Goal: Task Accomplishment & Management: Manage account settings

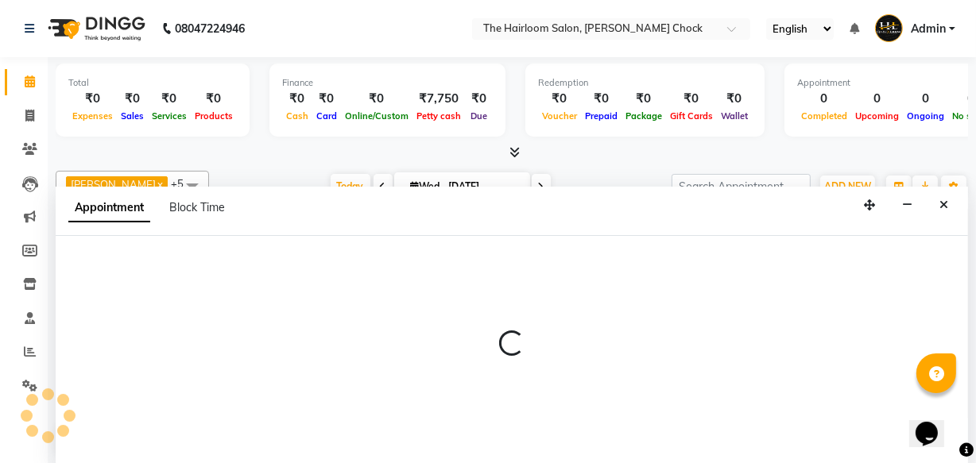
select select "41755"
select select "tentative"
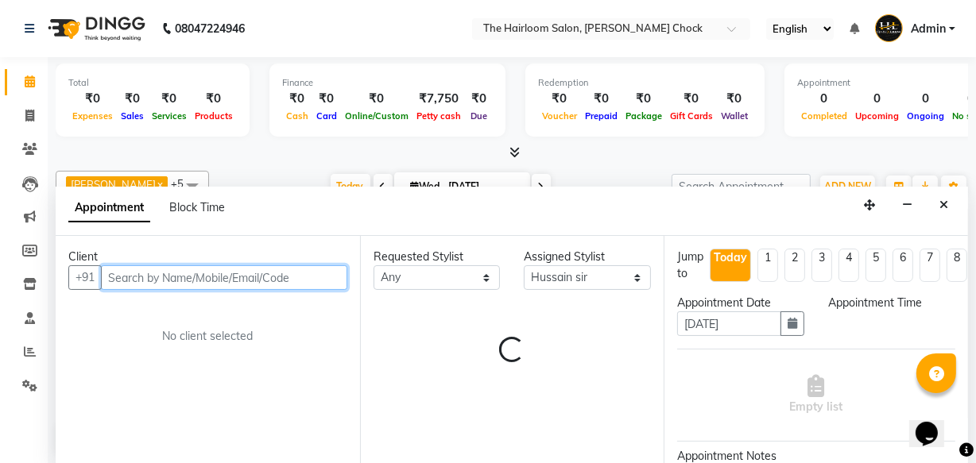
select select "630"
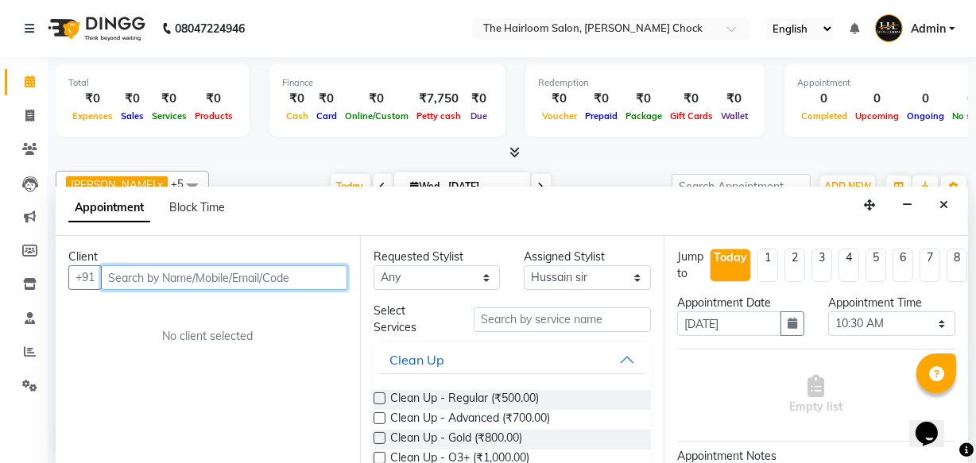
click at [163, 279] on input "text" at bounding box center [224, 278] width 246 height 25
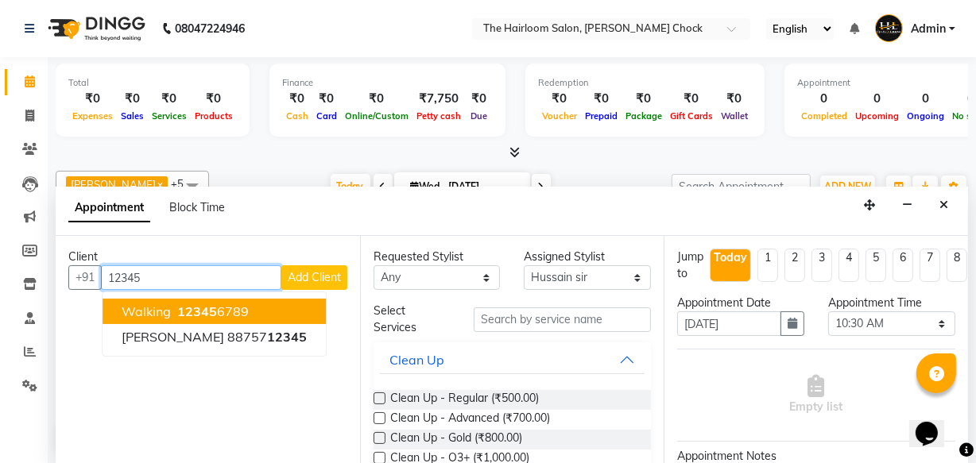
click at [166, 304] on span "walking" at bounding box center [146, 312] width 49 height 16
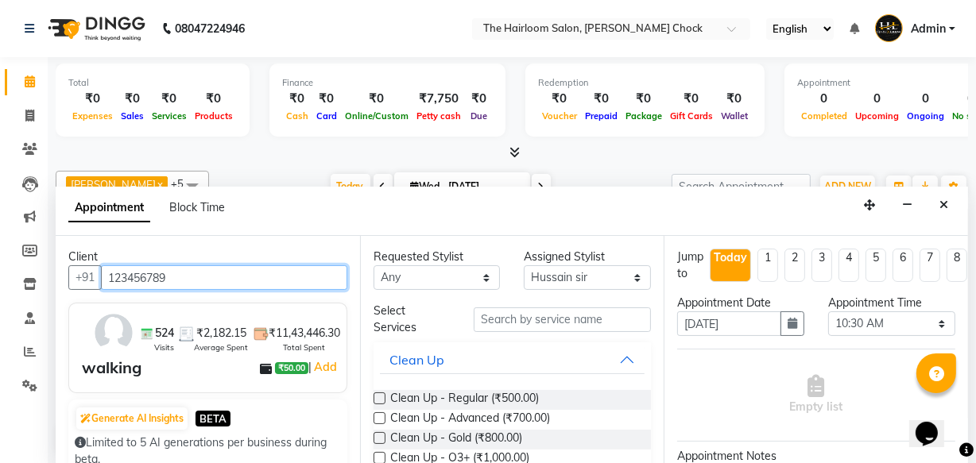
type input "123456789"
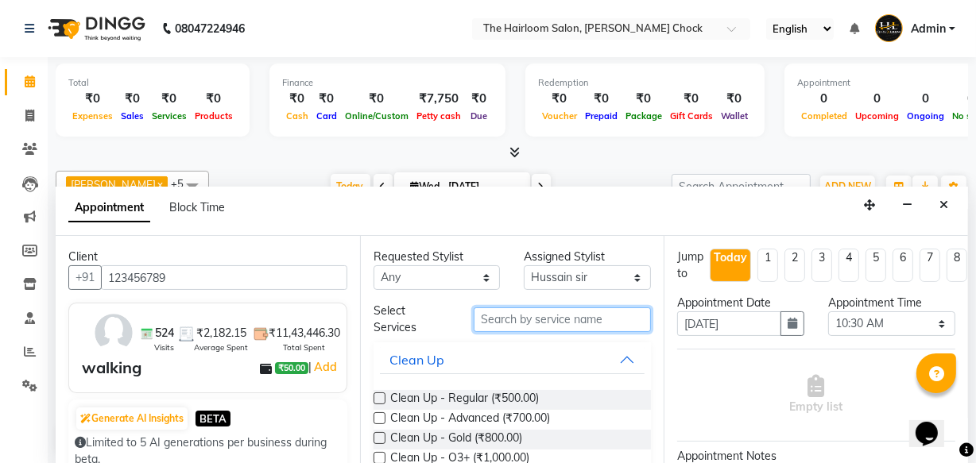
click at [535, 318] on input "text" at bounding box center [562, 320] width 177 height 25
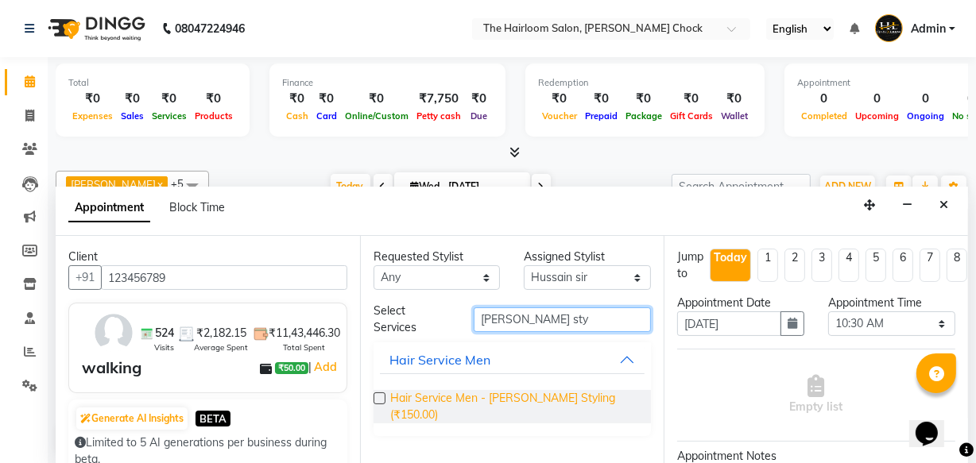
type input "[PERSON_NAME] sty"
click at [530, 393] on span "Hair Service Men - [PERSON_NAME] Styling (₹150.00)" at bounding box center [514, 406] width 249 height 33
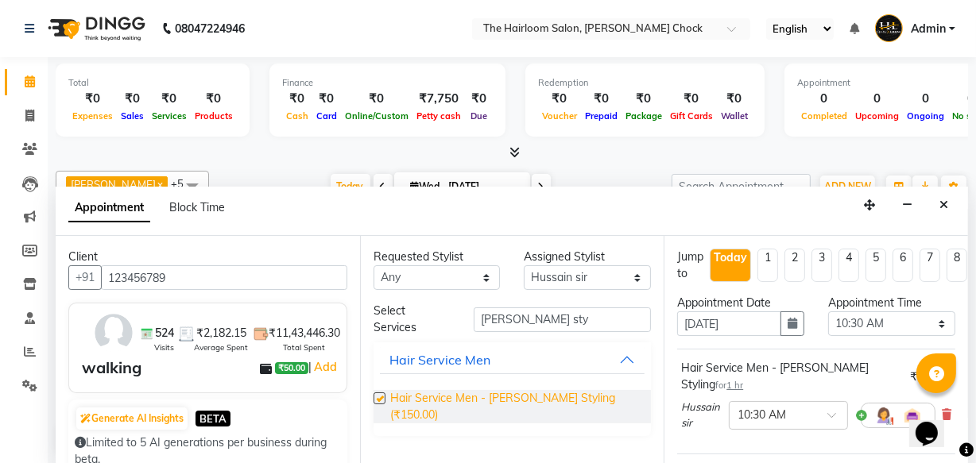
checkbox input "false"
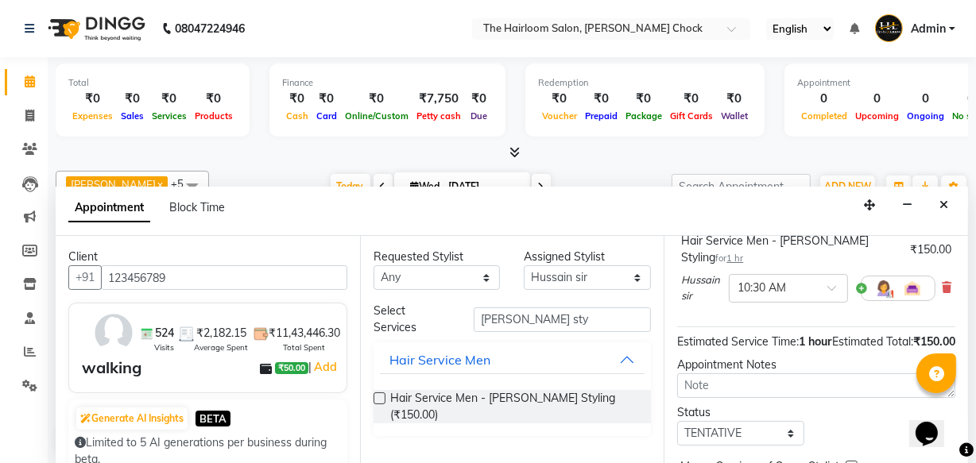
scroll to position [216, 0]
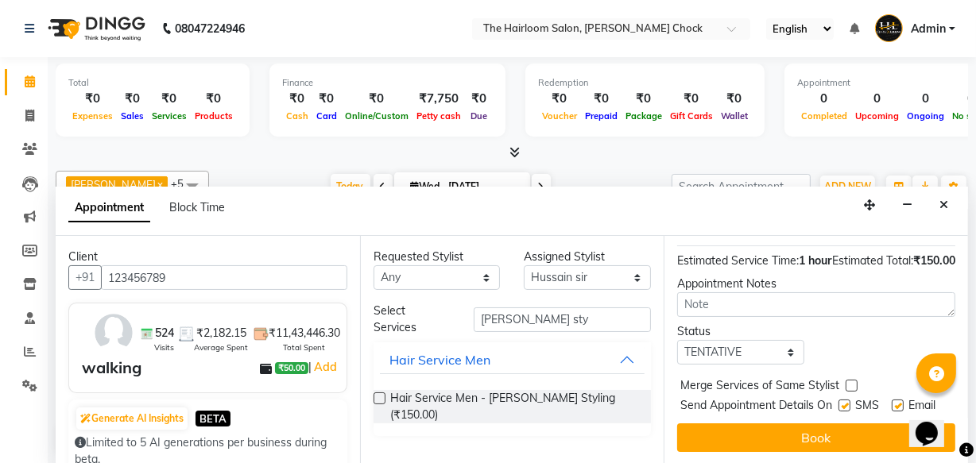
click at [892, 400] on label at bounding box center [898, 406] width 12 height 12
click at [892, 402] on input "checkbox" at bounding box center [897, 407] width 10 height 10
checkbox input "false"
drag, startPoint x: 839, startPoint y: 394, endPoint x: 840, endPoint y: 415, distance: 20.7
click at [840, 400] on label at bounding box center [845, 406] width 12 height 12
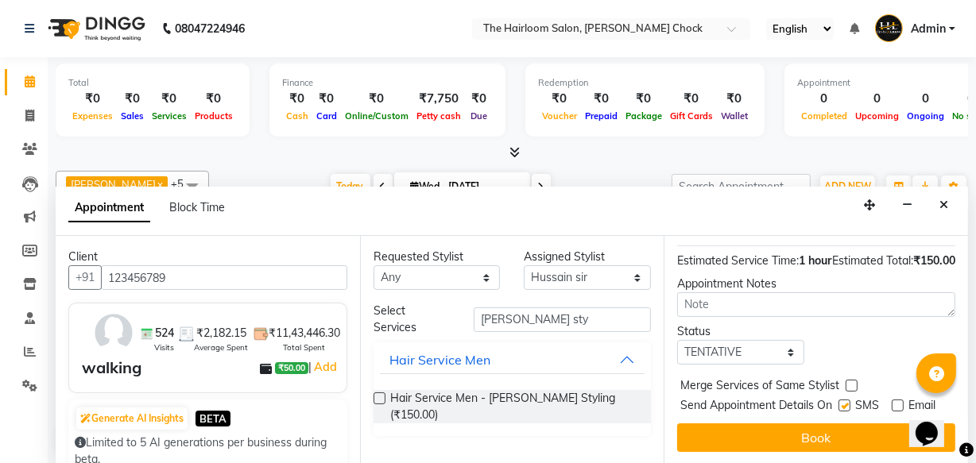
click at [840, 402] on input "checkbox" at bounding box center [844, 407] width 10 height 10
checkbox input "false"
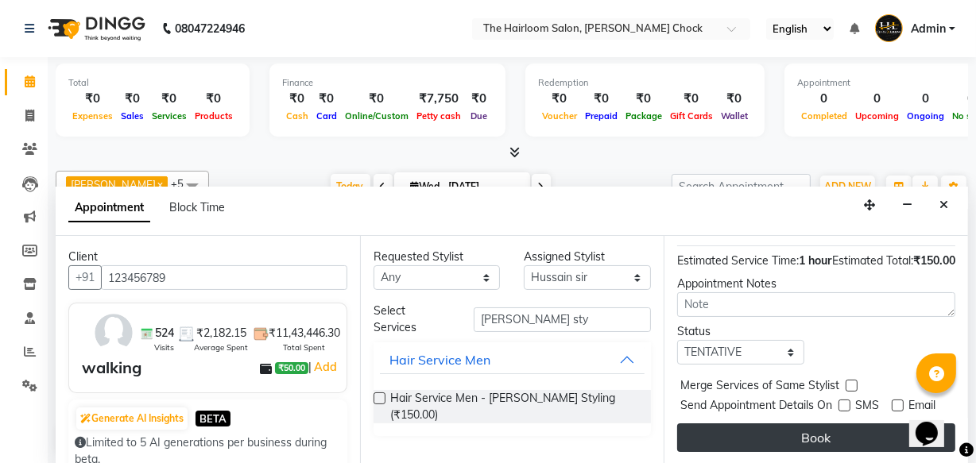
click at [840, 432] on button "Book" at bounding box center [816, 438] width 278 height 29
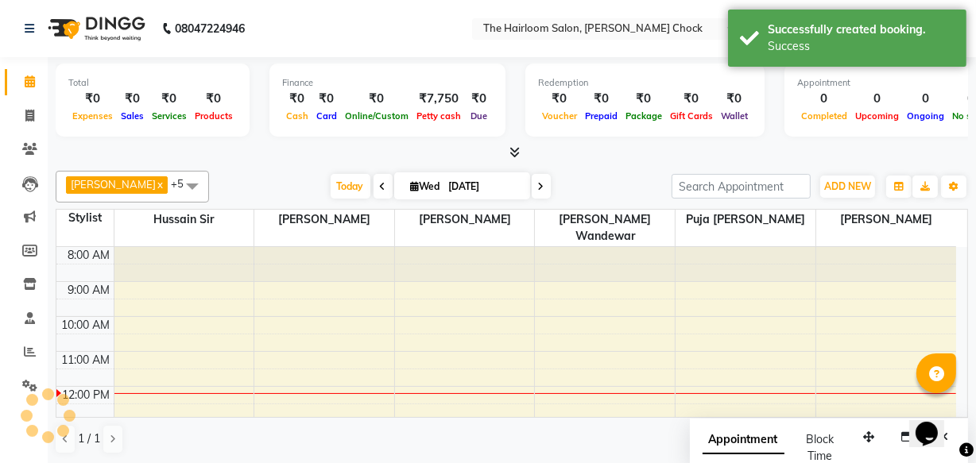
scroll to position [0, 0]
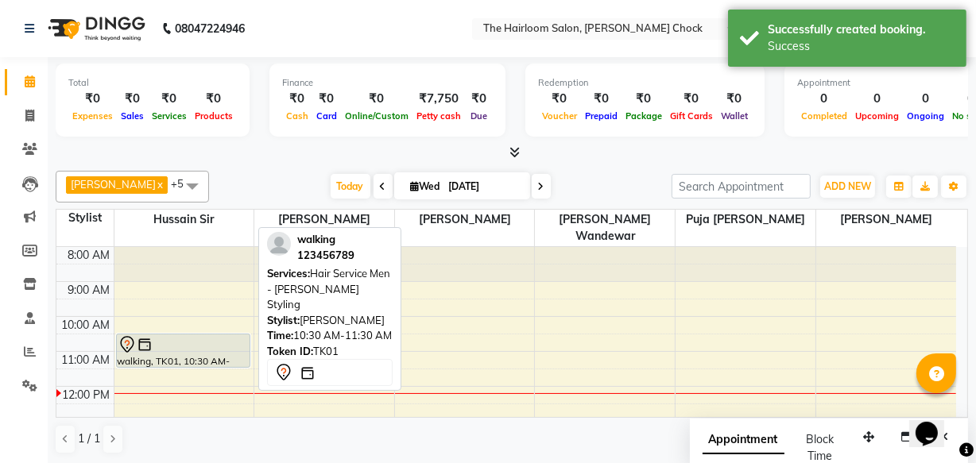
click at [164, 335] on div at bounding box center [183, 344] width 131 height 19
select select "7"
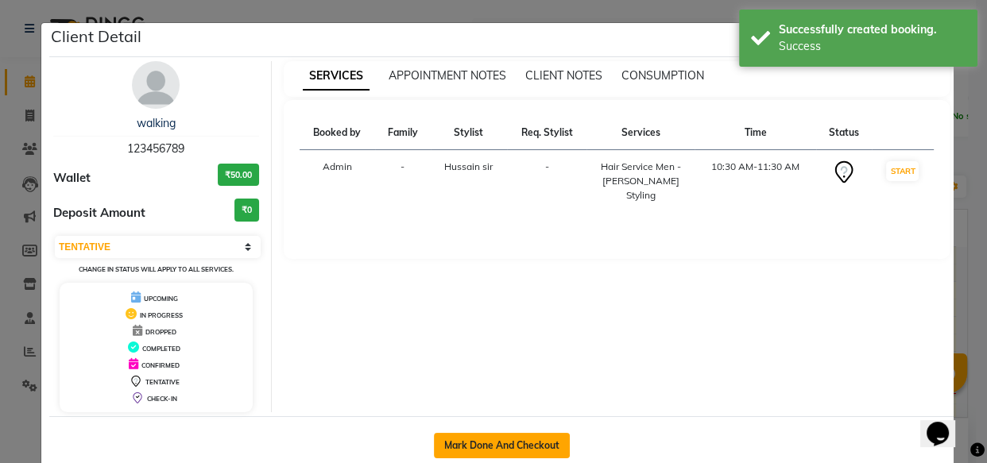
click at [522, 445] on button "Mark Done And Checkout" at bounding box center [502, 445] width 136 height 25
select select "service"
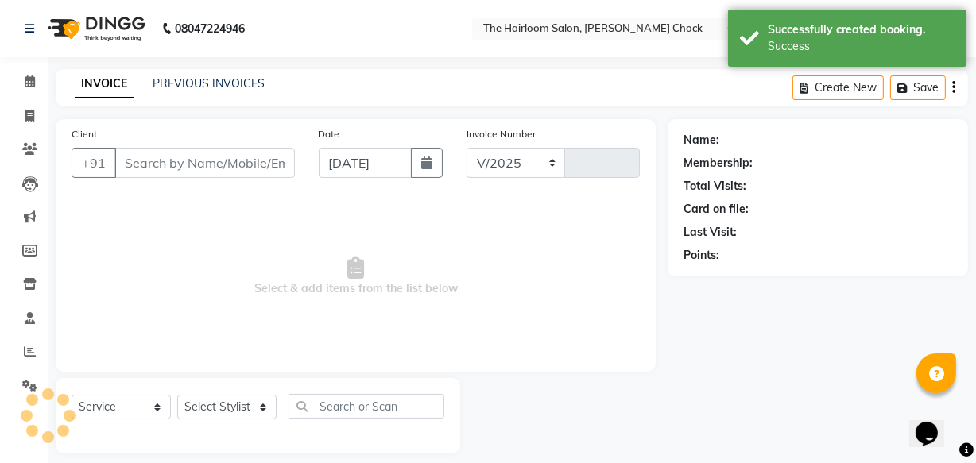
select select "5926"
type input "3449"
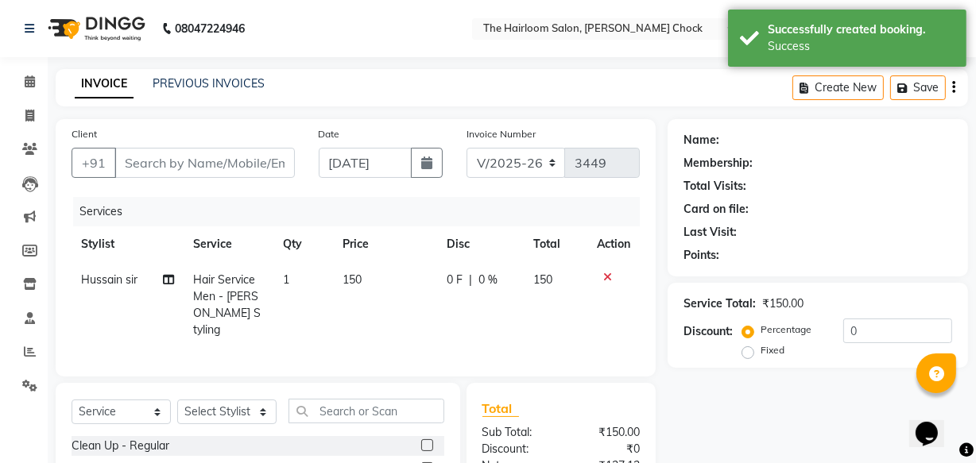
type input "123456789"
select select "41755"
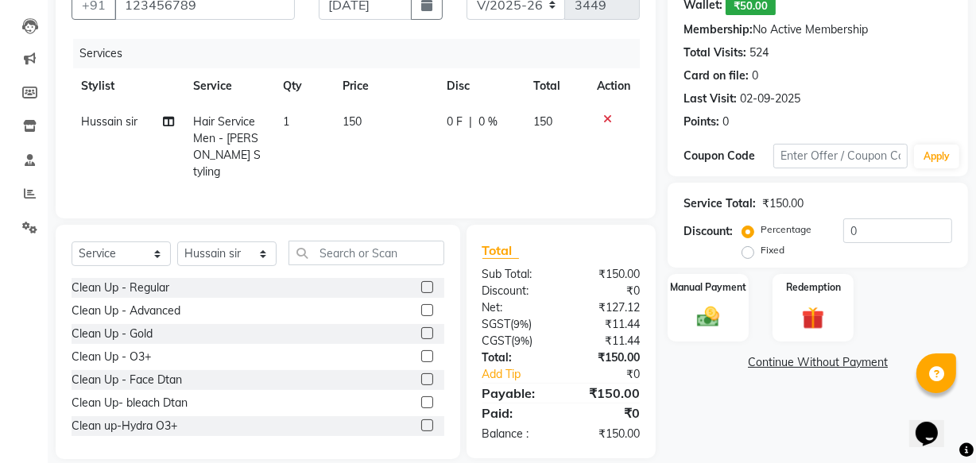
scroll to position [174, 0]
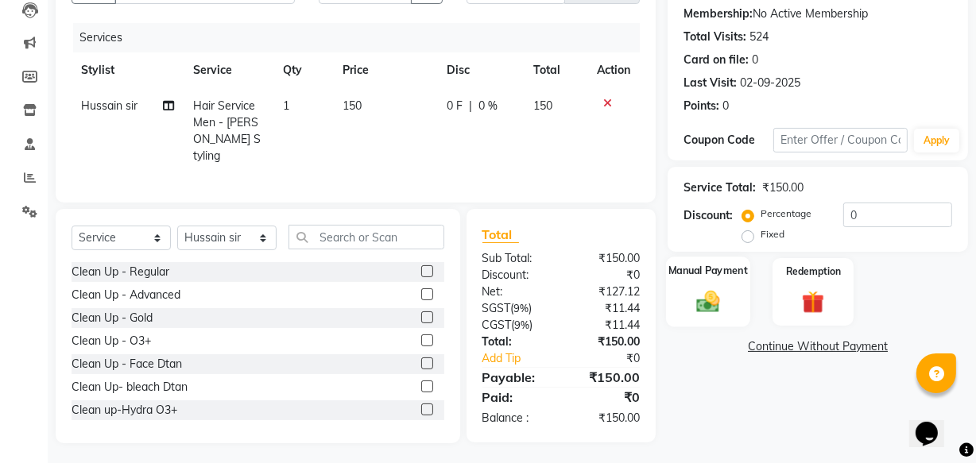
click at [712, 288] on img at bounding box center [708, 301] width 38 height 27
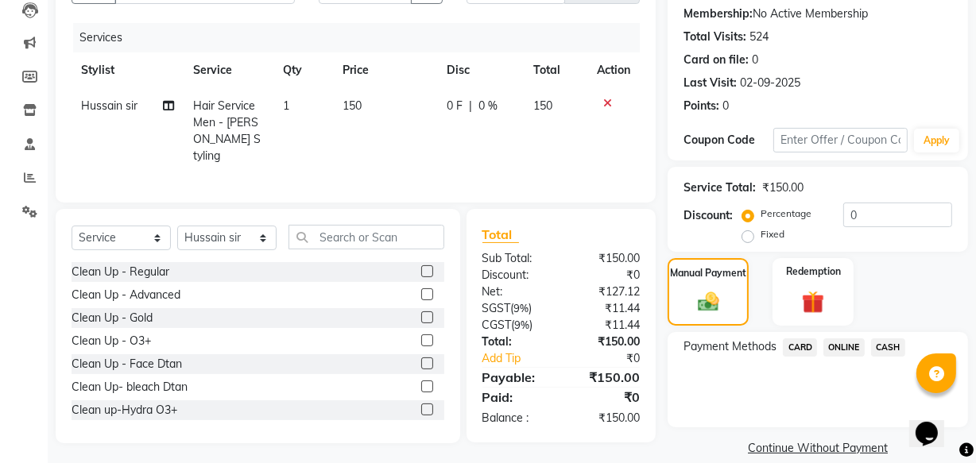
click at [846, 349] on span "ONLINE" at bounding box center [844, 348] width 41 height 18
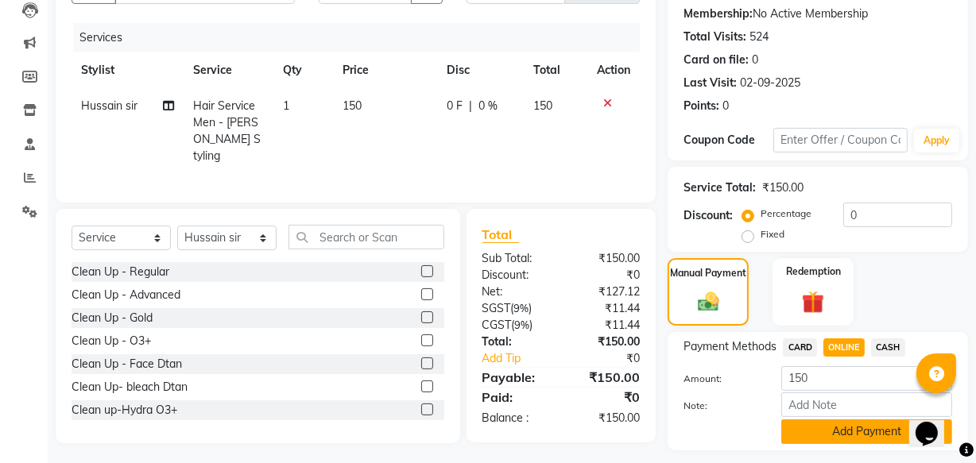
click at [851, 425] on button "Add Payment" at bounding box center [867, 432] width 171 height 25
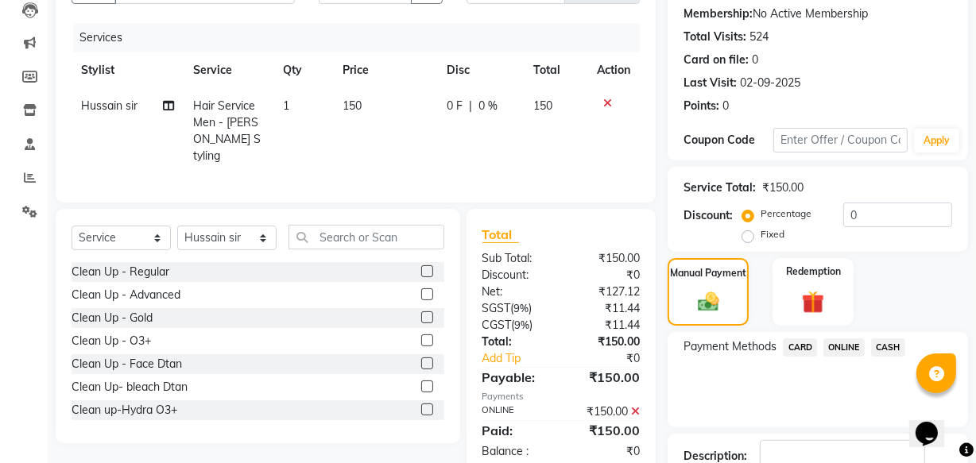
scroll to position [284, 0]
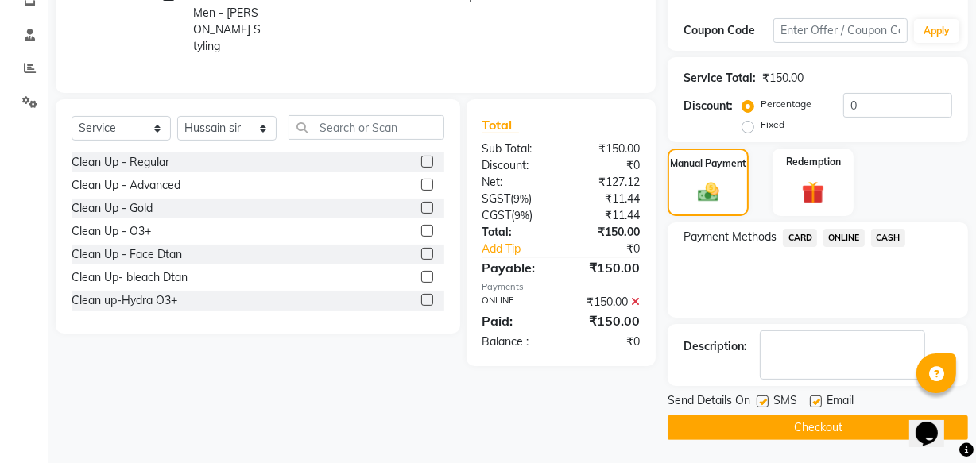
click at [816, 401] on label at bounding box center [816, 402] width 12 height 12
click at [816, 401] on input "checkbox" at bounding box center [815, 403] width 10 height 10
checkbox input "false"
click at [762, 401] on label at bounding box center [763, 402] width 12 height 12
click at [762, 401] on input "checkbox" at bounding box center [762, 403] width 10 height 10
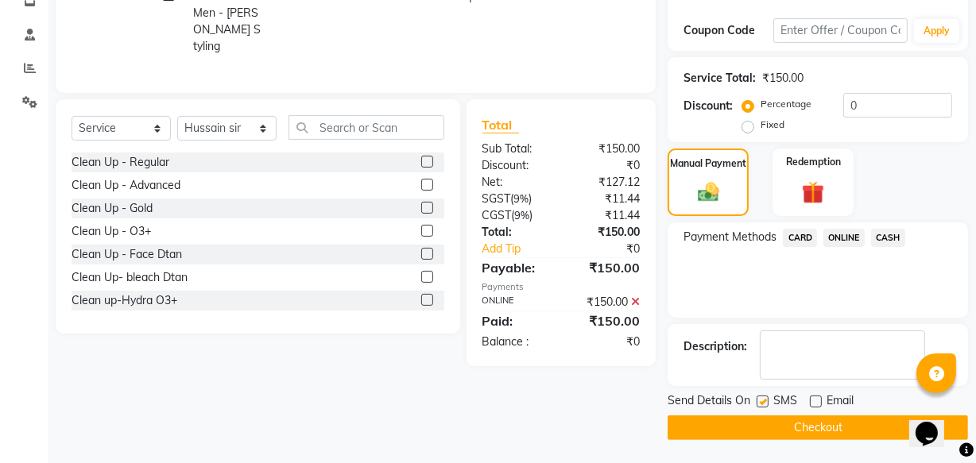
checkbox input "false"
click at [787, 429] on button "Checkout" at bounding box center [818, 428] width 301 height 25
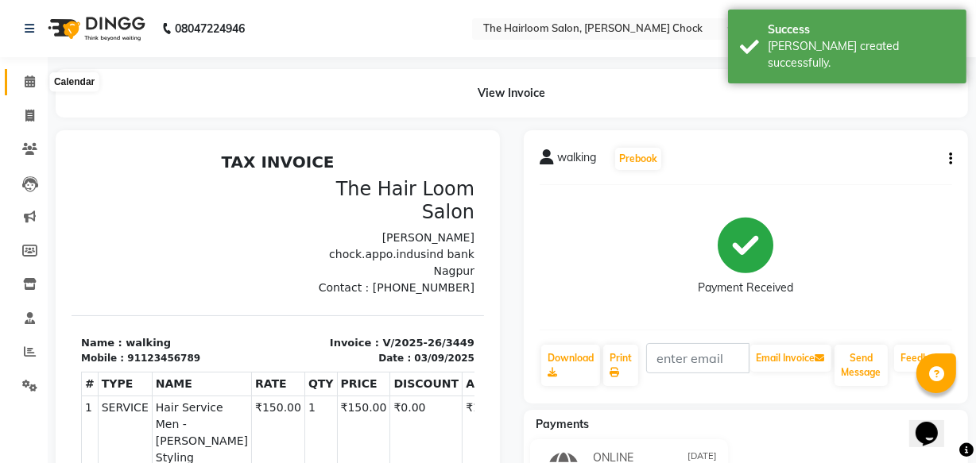
click at [28, 87] on span at bounding box center [30, 82] width 28 height 18
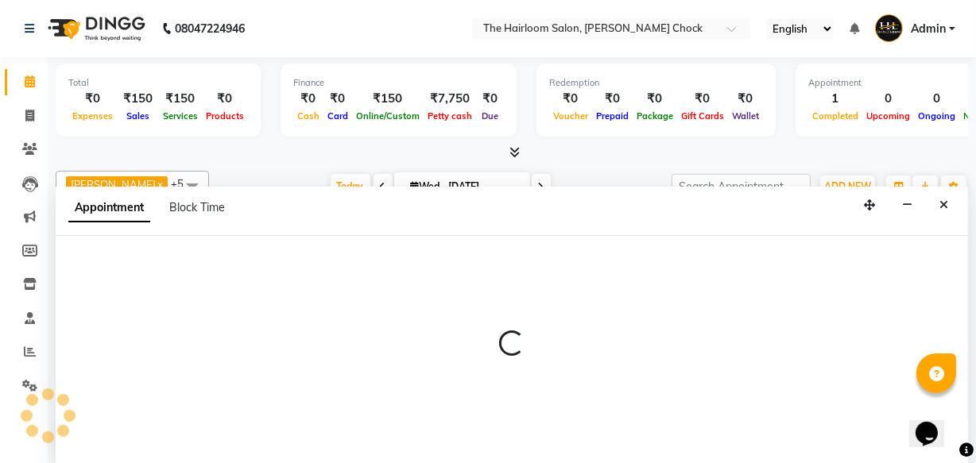
select select "41756"
select select "tentative"
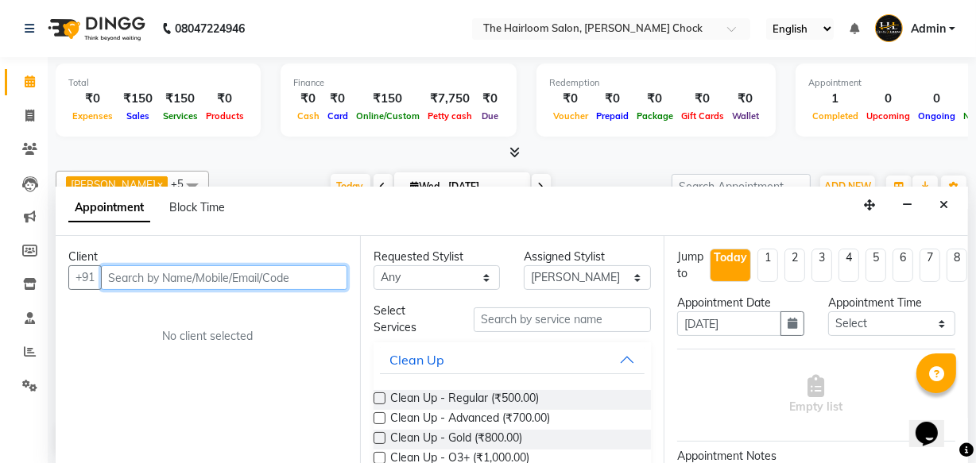
click at [222, 282] on input "text" at bounding box center [224, 278] width 246 height 25
click at [126, 273] on input "7667666788" at bounding box center [191, 278] width 180 height 25
click at [153, 275] on input "76667666788" at bounding box center [191, 278] width 180 height 25
click at [184, 277] on input "76667886788" at bounding box center [191, 278] width 180 height 25
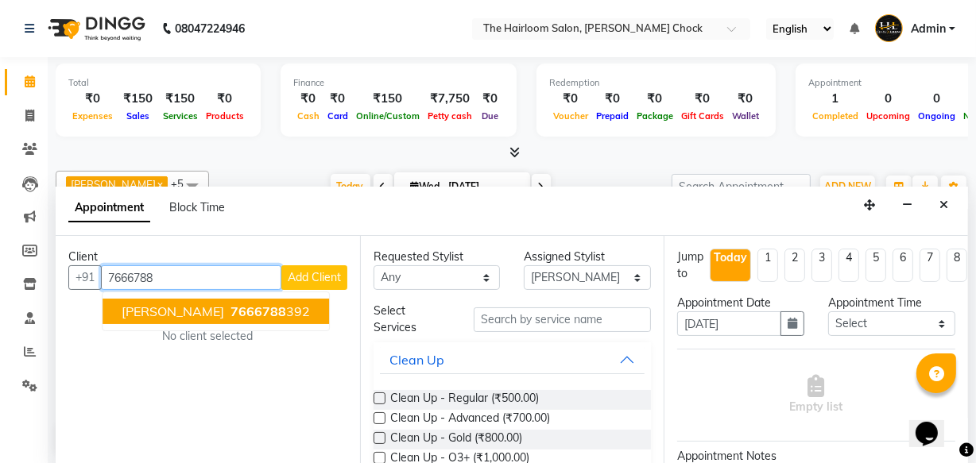
click at [157, 314] on span "[PERSON_NAME]" at bounding box center [173, 312] width 103 height 16
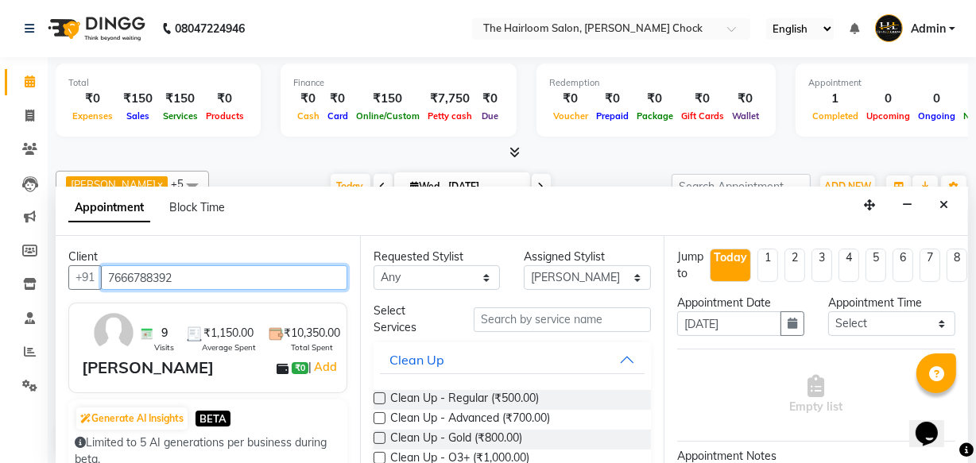
type input "7666788392"
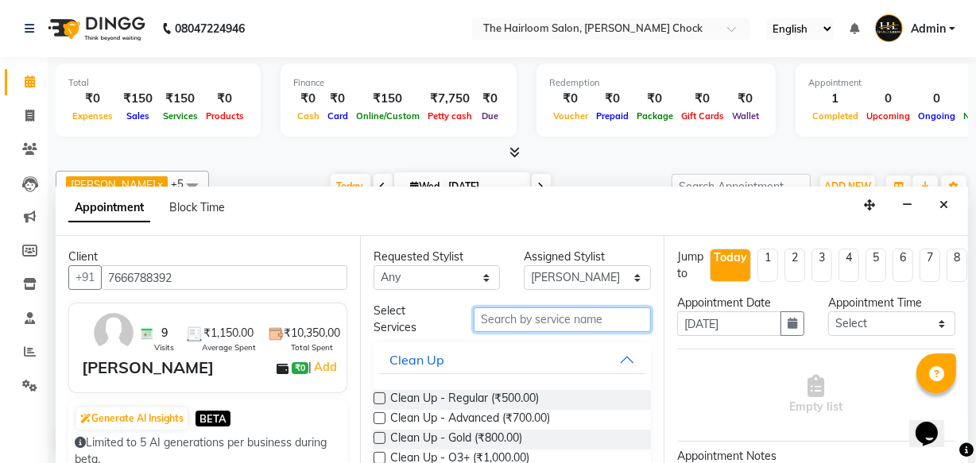
click at [541, 322] on input "text" at bounding box center [562, 320] width 177 height 25
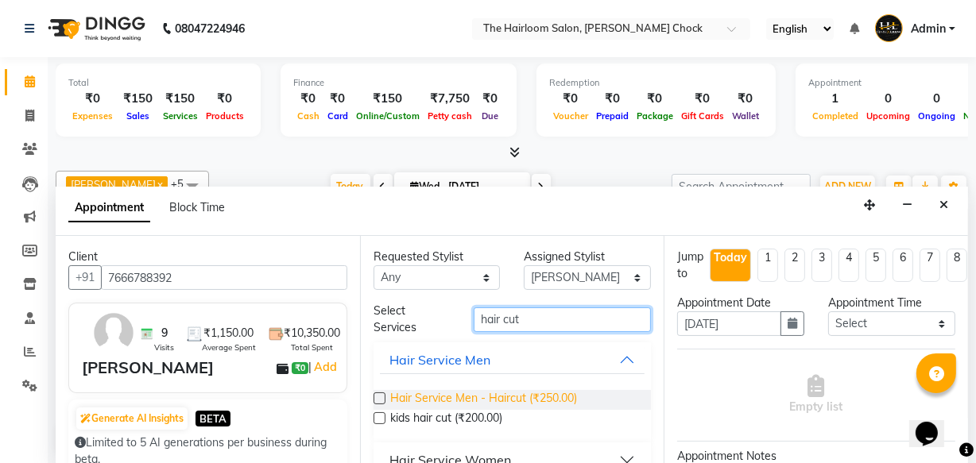
type input "hair cut"
click at [510, 394] on span "Hair Service Men - Haircut (₹250.00)" at bounding box center [483, 400] width 187 height 20
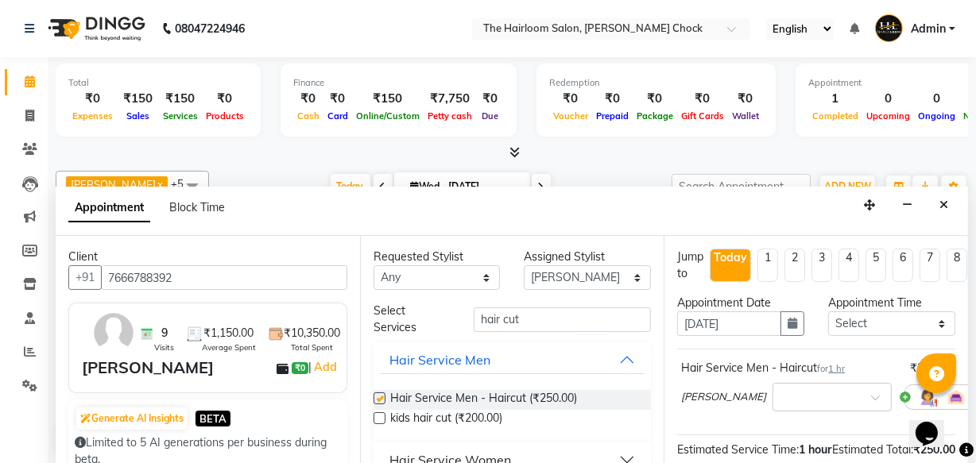
checkbox input "false"
click at [525, 318] on input "hair cut" at bounding box center [562, 320] width 177 height 25
type input "h"
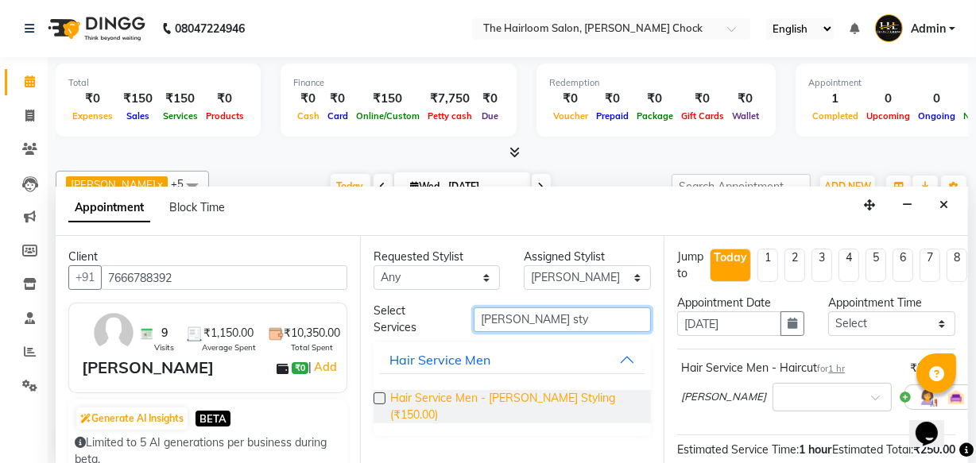
type input "[PERSON_NAME] sty"
click at [517, 397] on span "Hair Service Men - [PERSON_NAME] Styling (₹150.00)" at bounding box center [514, 406] width 249 height 33
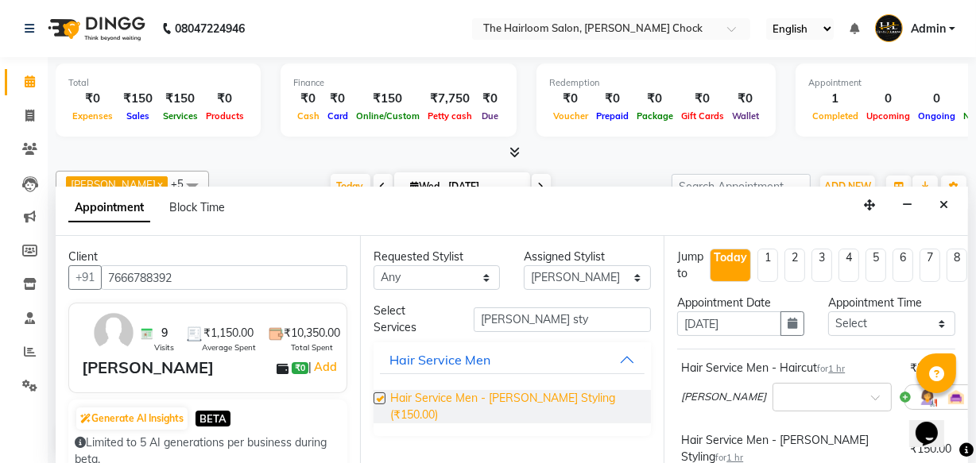
checkbox input "false"
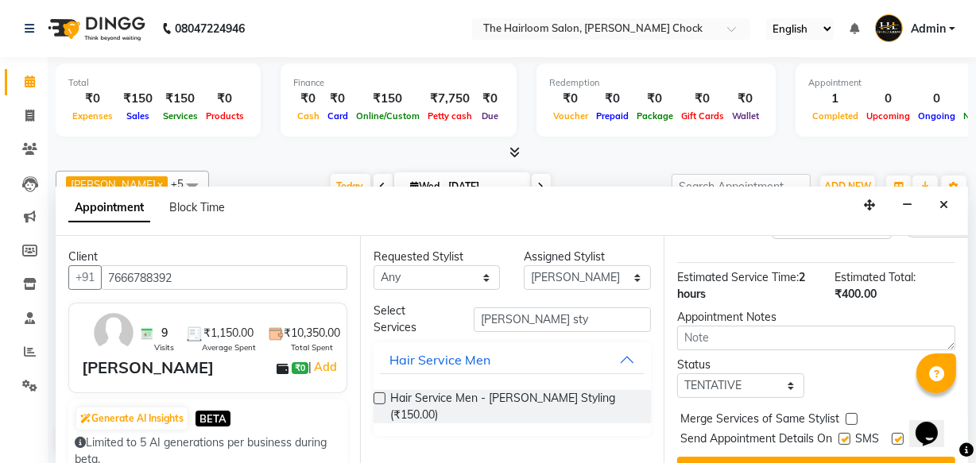
scroll to position [307, 0]
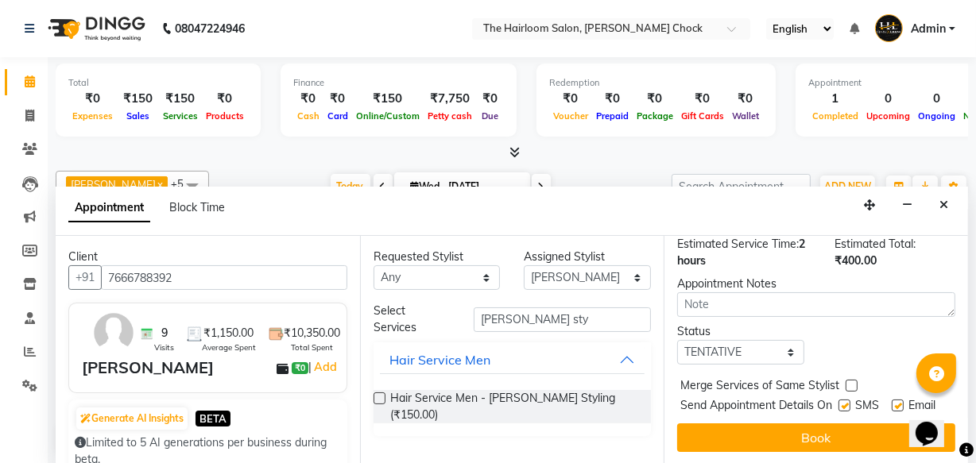
click at [893, 400] on label at bounding box center [898, 406] width 12 height 12
click at [893, 402] on input "checkbox" at bounding box center [897, 407] width 10 height 10
checkbox input "false"
click at [839, 400] on label at bounding box center [845, 406] width 12 height 12
click at [839, 402] on input "checkbox" at bounding box center [844, 407] width 10 height 10
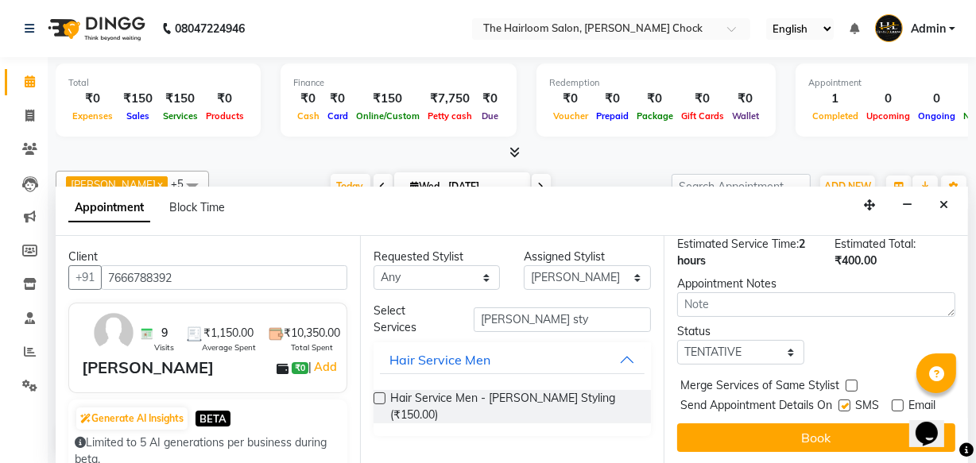
checkbox input "false"
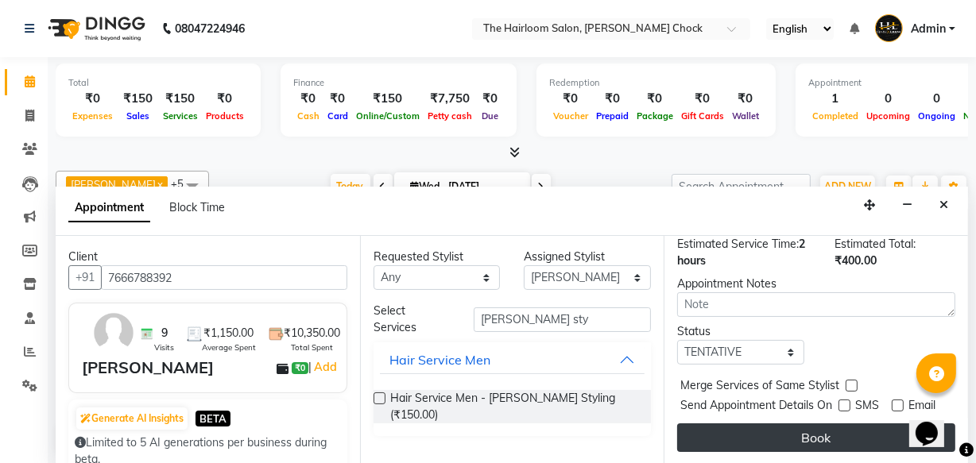
click at [841, 424] on button "Book" at bounding box center [816, 438] width 278 height 29
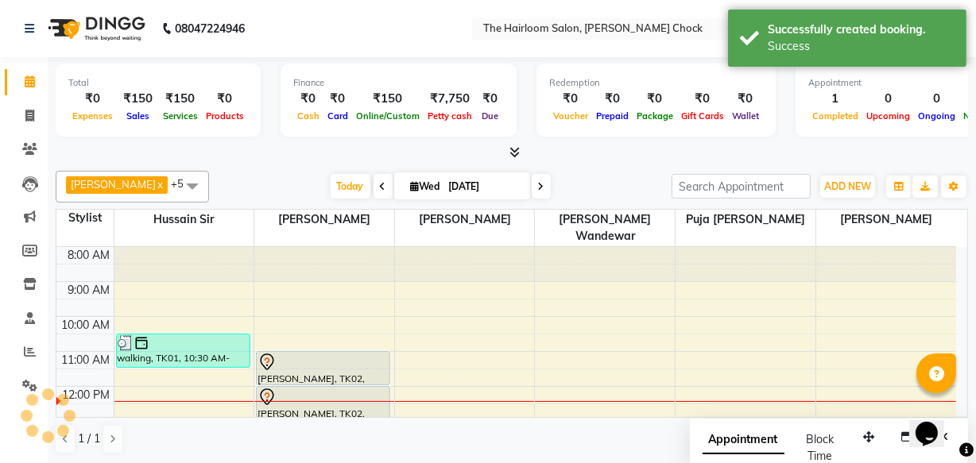
scroll to position [0, 0]
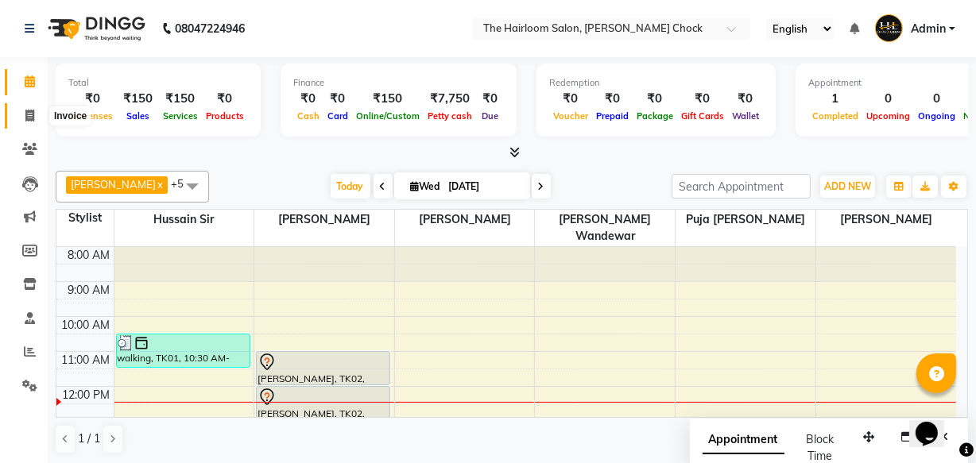
click at [32, 113] on icon at bounding box center [29, 116] width 9 height 12
select select "service"
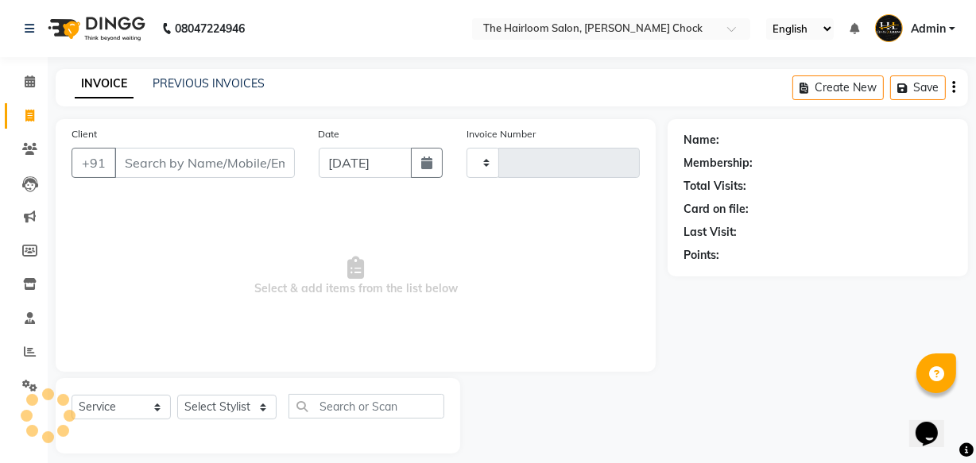
click at [196, 167] on input "Client" at bounding box center [204, 163] width 180 height 30
type input "3450"
select select "5926"
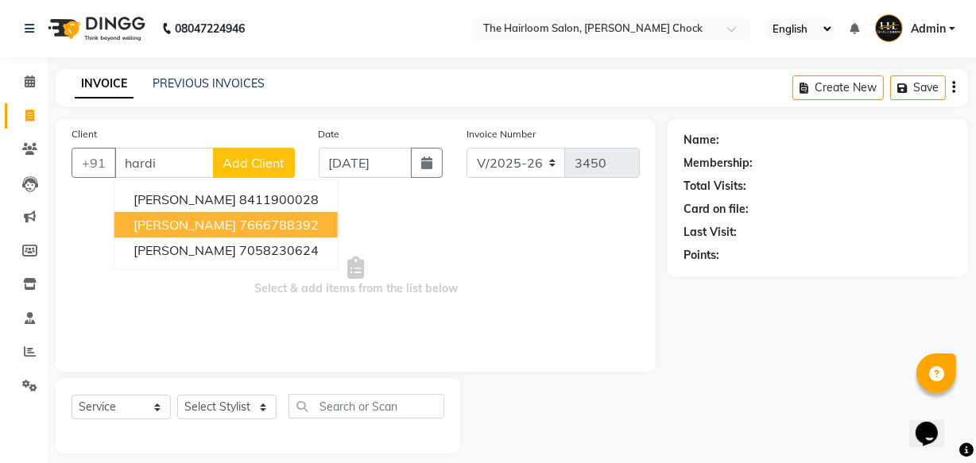
drag, startPoint x: 200, startPoint y: 227, endPoint x: 215, endPoint y: 286, distance: 60.7
click at [200, 227] on span "[PERSON_NAME]" at bounding box center [185, 225] width 103 height 16
type input "7666788392"
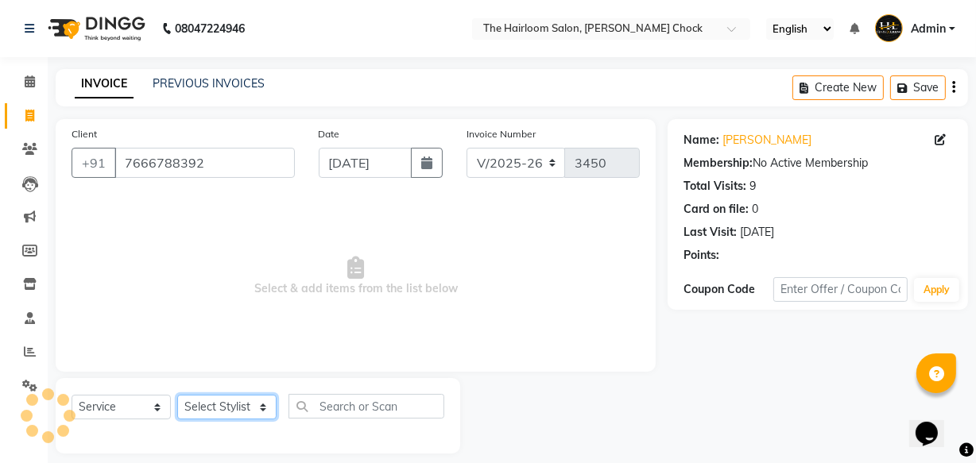
click at [243, 413] on select "Select Stylist [PERSON_NAME] [PERSON_NAME] [PERSON_NAME] sir puja [PERSON_NAME]…" at bounding box center [226, 407] width 99 height 25
select select "41756"
click at [177, 395] on select "Select Stylist [PERSON_NAME] [PERSON_NAME] [PERSON_NAME] sir puja [PERSON_NAME]…" at bounding box center [226, 407] width 99 height 25
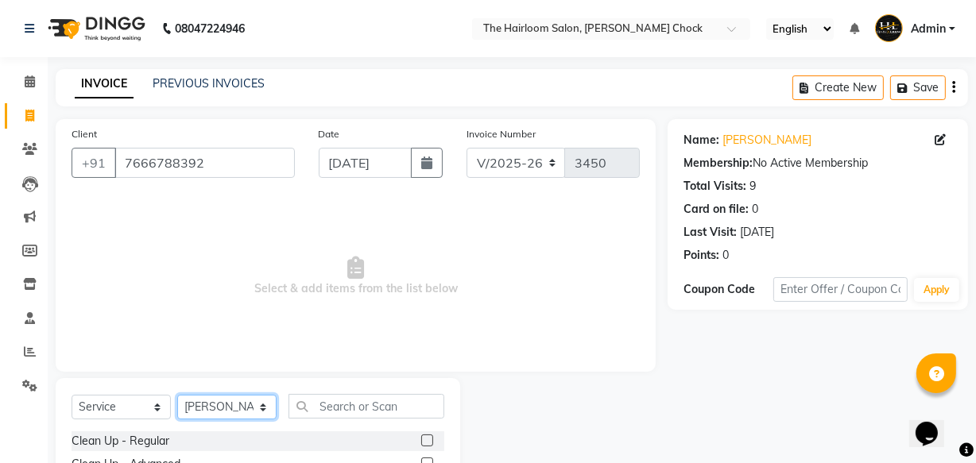
scroll to position [174, 0]
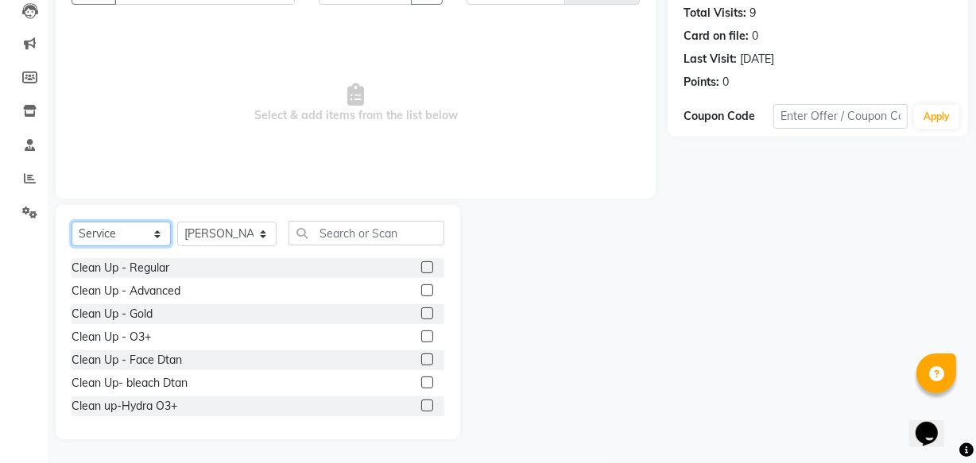
click at [132, 235] on select "Select Service Product Membership Package Voucher Prepaid Gift Card" at bounding box center [121, 234] width 99 height 25
select select "P"
click at [72, 222] on select "Select Service Product Membership Package Voucher Prepaid Gift Card" at bounding box center [121, 234] width 99 height 25
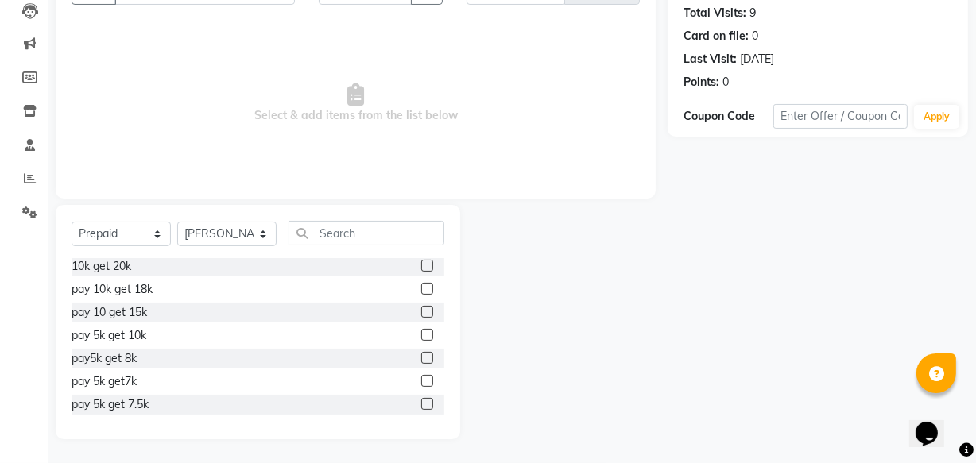
click at [421, 310] on label at bounding box center [427, 312] width 12 height 12
click at [421, 310] on input "checkbox" at bounding box center [426, 313] width 10 height 10
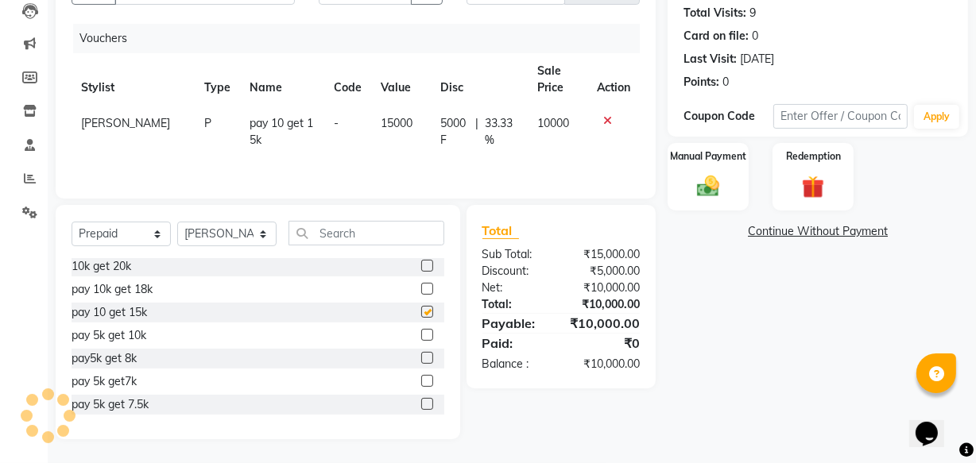
checkbox input "false"
click at [695, 174] on img at bounding box center [708, 186] width 38 height 27
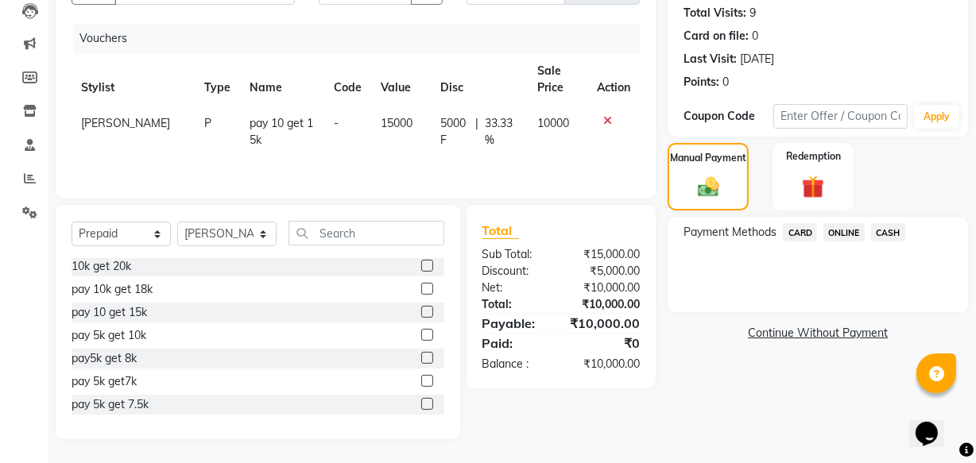
click at [889, 233] on span "CASH" at bounding box center [888, 232] width 34 height 18
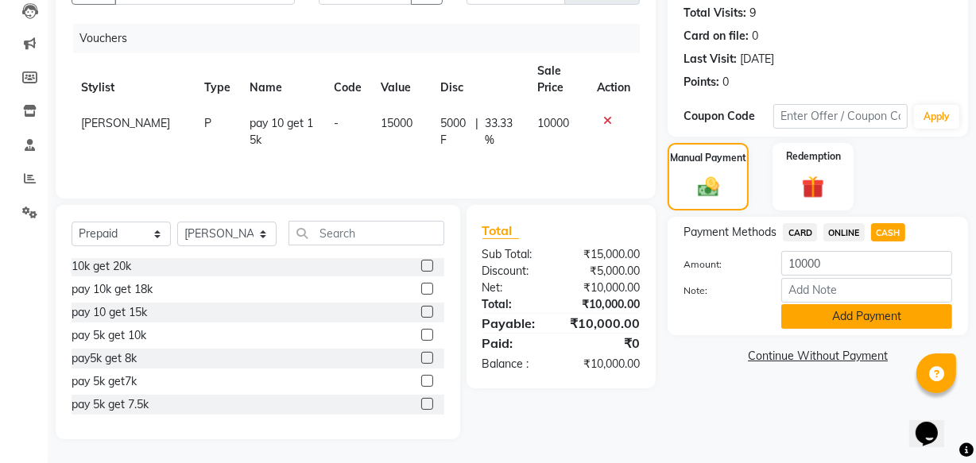
click at [859, 320] on button "Add Payment" at bounding box center [867, 316] width 171 height 25
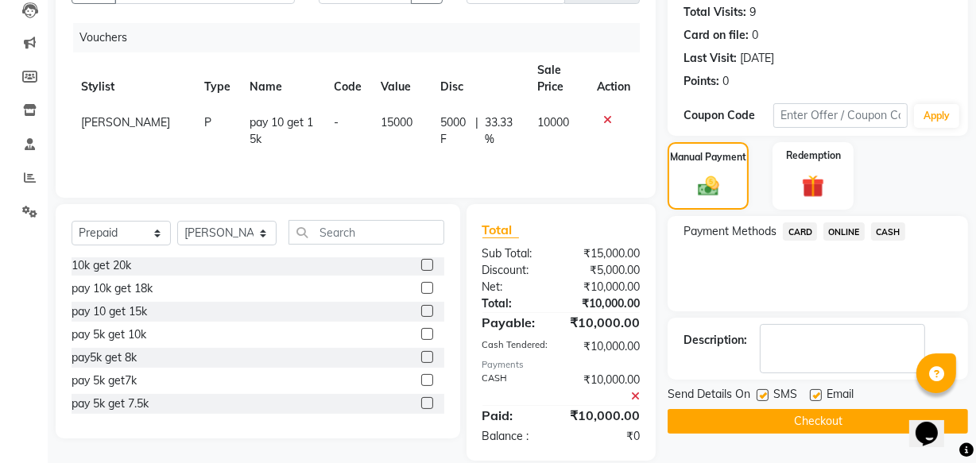
click at [827, 417] on button "Checkout" at bounding box center [818, 421] width 301 height 25
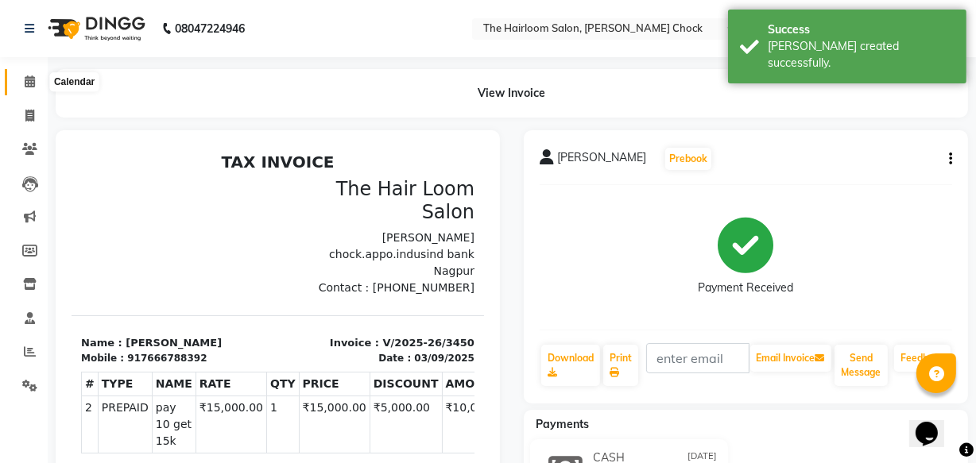
click at [25, 82] on icon at bounding box center [30, 82] width 10 height 12
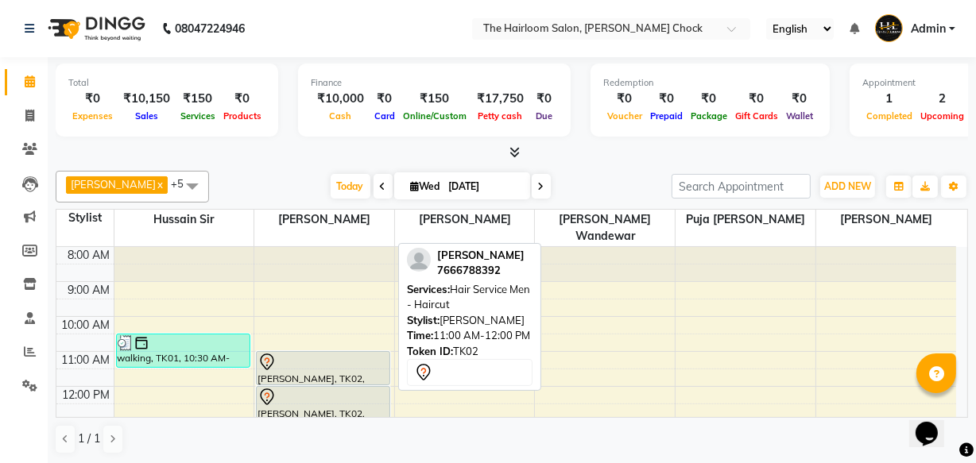
click at [346, 353] on div at bounding box center [323, 362] width 131 height 19
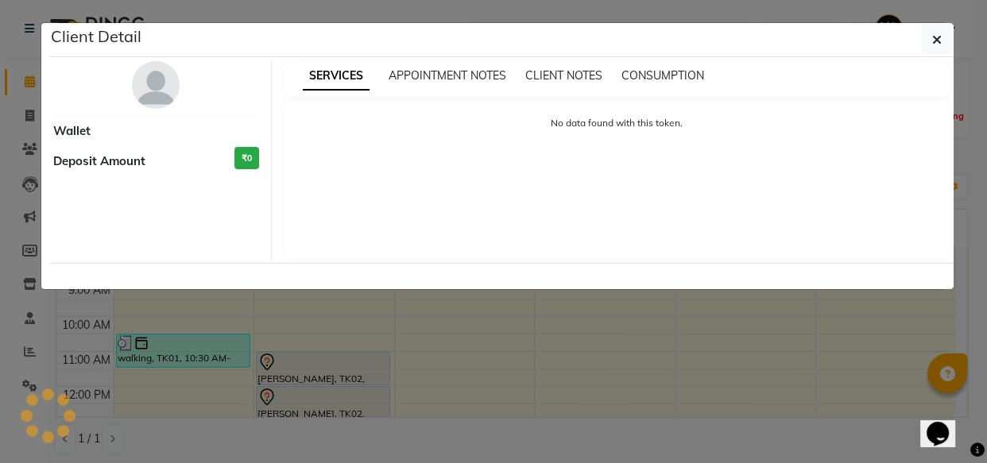
select select "7"
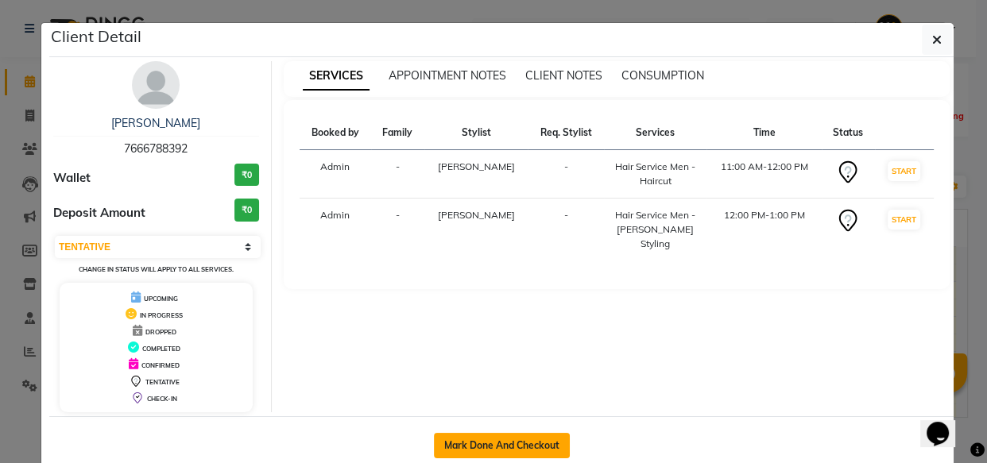
click at [526, 436] on button "Mark Done And Checkout" at bounding box center [502, 445] width 136 height 25
select select "service"
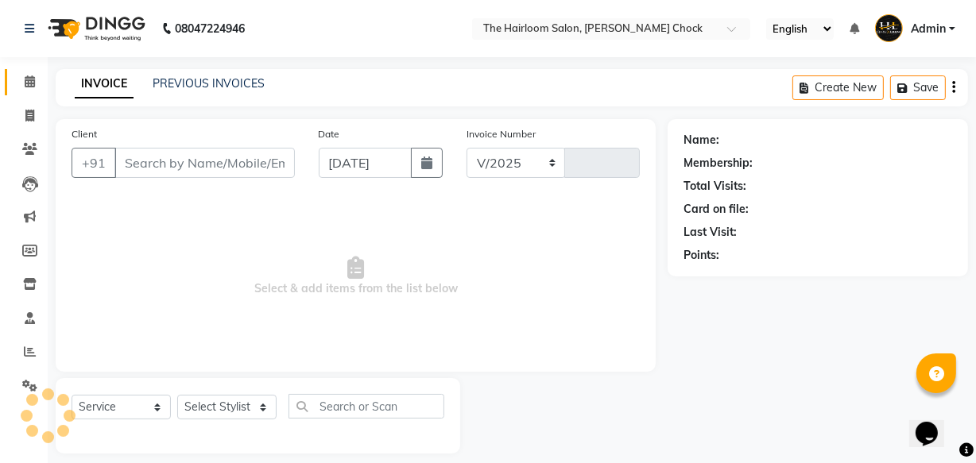
select select "5926"
type input "3451"
type input "7666788392"
select select "41756"
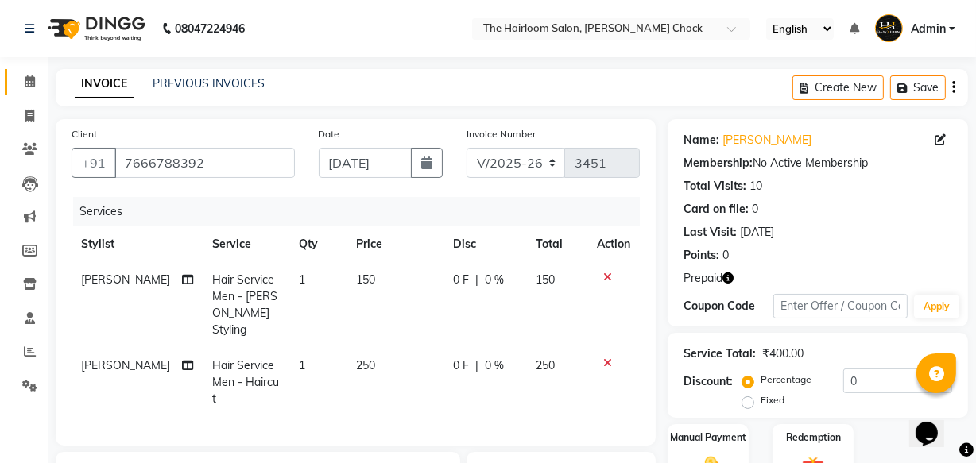
scroll to position [216, 0]
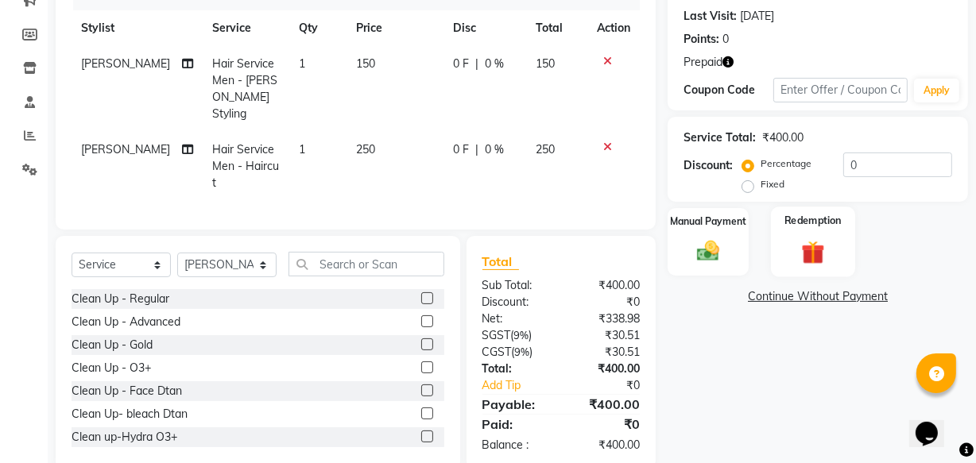
click at [795, 249] on img at bounding box center [813, 252] width 38 height 29
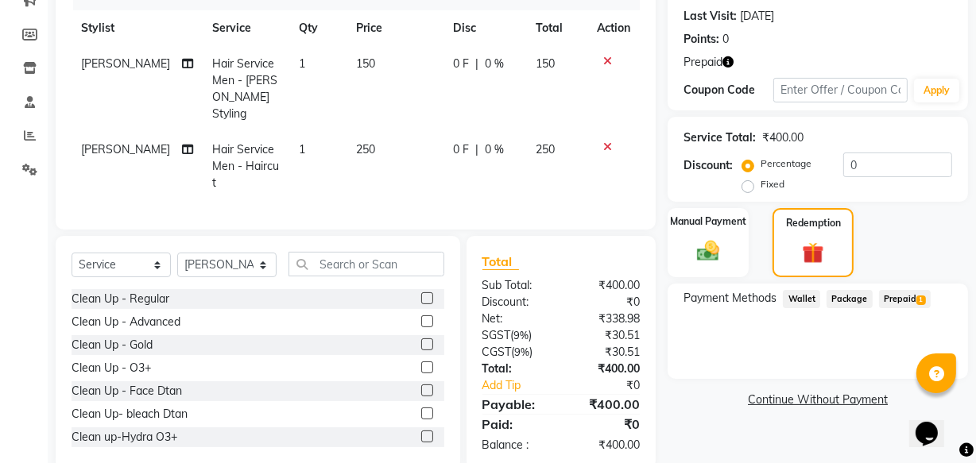
click at [898, 298] on span "Prepaid 1" at bounding box center [905, 299] width 52 height 18
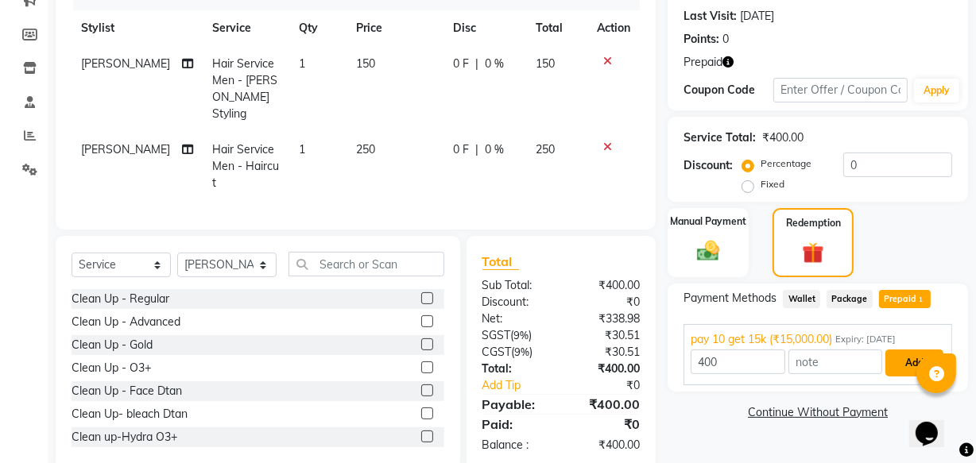
click at [906, 361] on button "Add" at bounding box center [915, 363] width 58 height 27
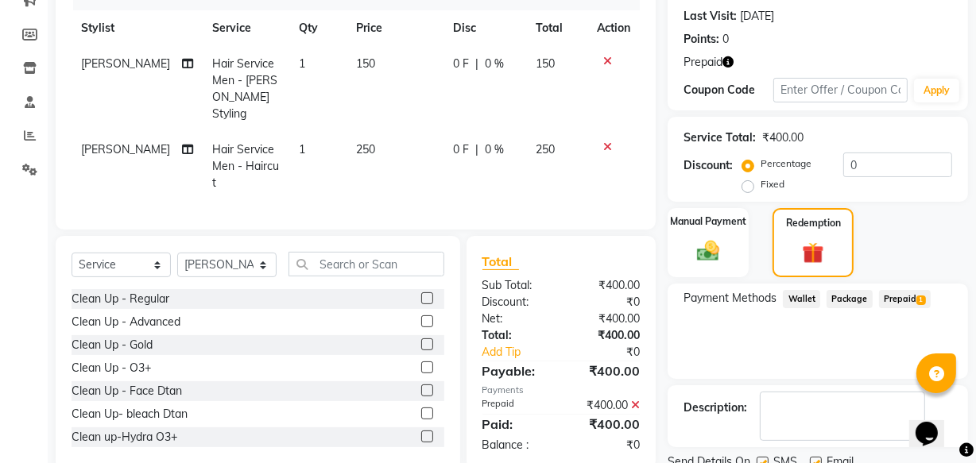
scroll to position [277, 0]
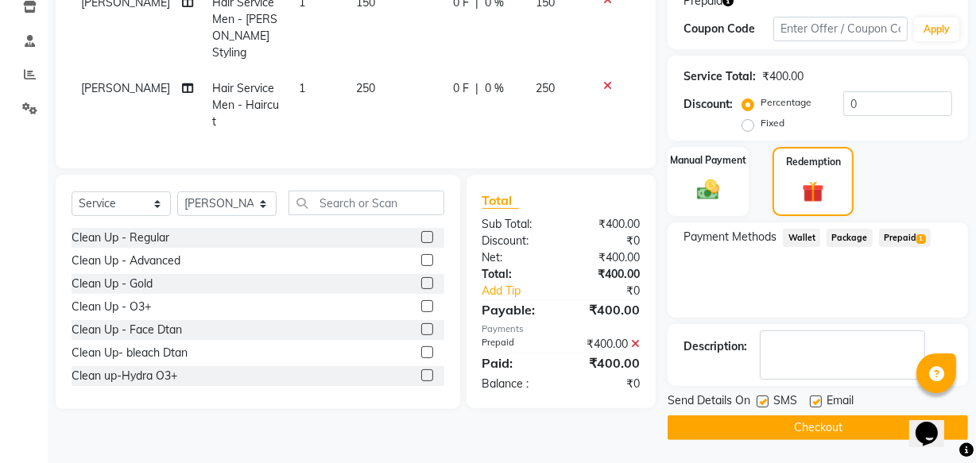
click at [813, 403] on label at bounding box center [816, 402] width 12 height 12
click at [813, 403] on input "checkbox" at bounding box center [815, 403] width 10 height 10
checkbox input "false"
click at [795, 421] on button "Checkout" at bounding box center [818, 428] width 301 height 25
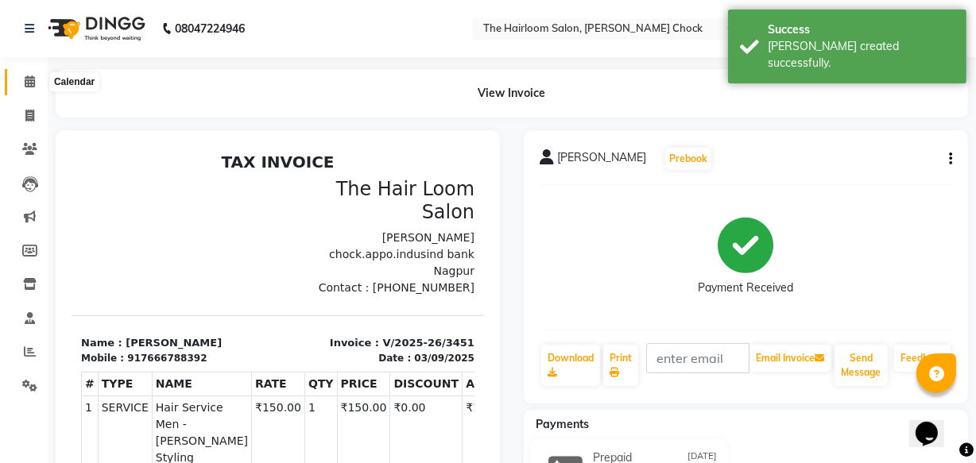
click at [31, 80] on icon at bounding box center [30, 82] width 10 height 12
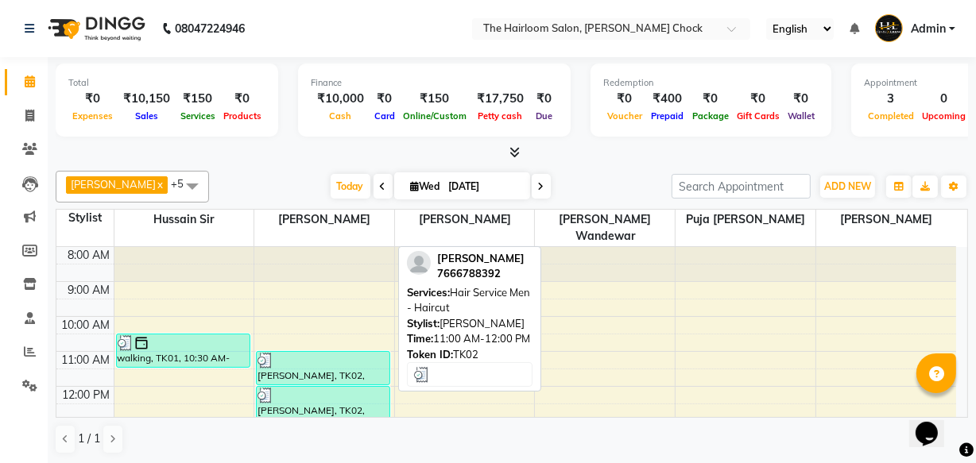
click at [297, 353] on div at bounding box center [323, 361] width 131 height 16
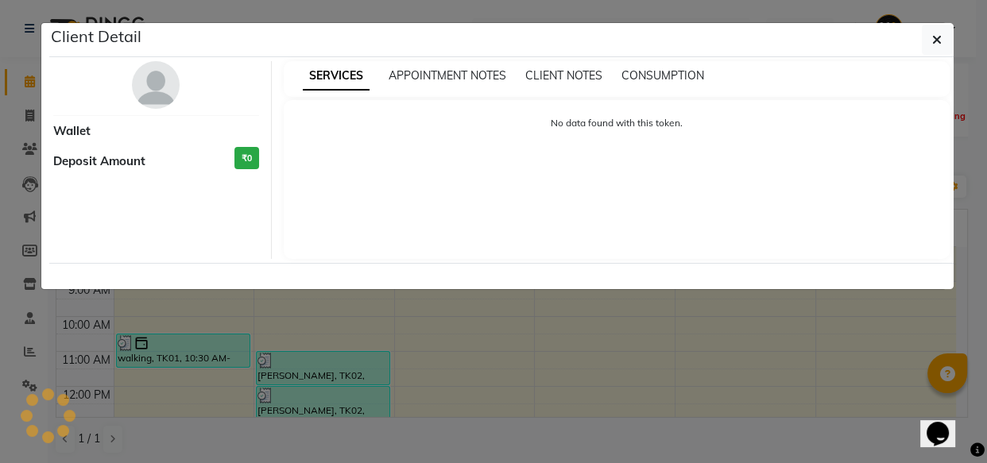
select select "3"
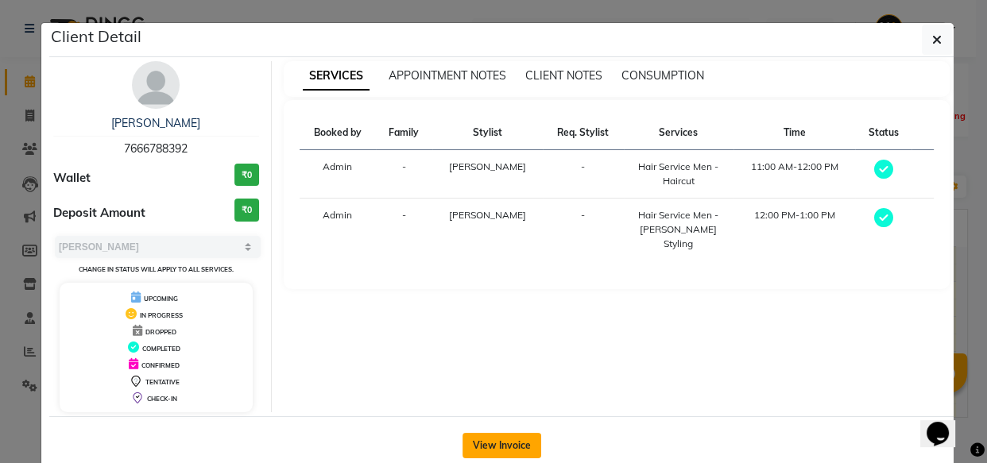
click at [514, 445] on button "View Invoice" at bounding box center [502, 445] width 79 height 25
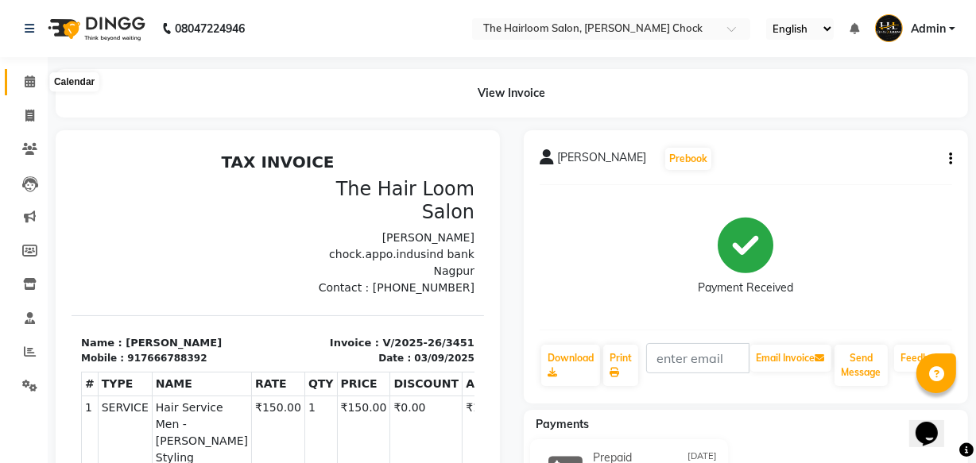
click at [34, 78] on icon at bounding box center [30, 82] width 10 height 12
